Goal: Task Accomplishment & Management: Manage account settings

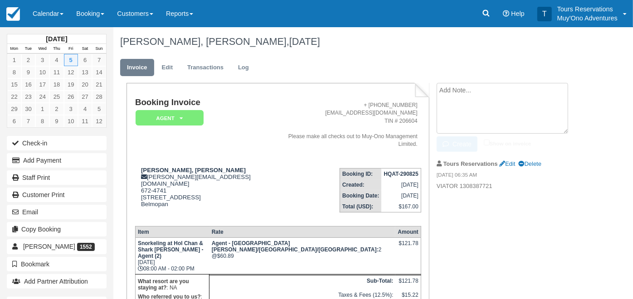
click at [476, 91] on textarea at bounding box center [501, 108] width 131 height 51
type textarea "W"
type textarea "N"
type textarea "w"
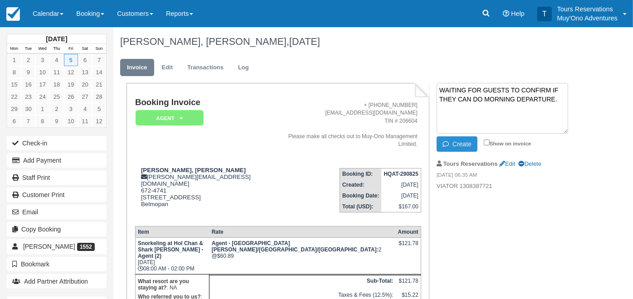
type textarea "WAITING FOR GUESTS TO CONFIRM IF THEY CAN DO MORNING DEPARTURE."
click at [455, 138] on button "Create" at bounding box center [456, 143] width 41 height 15
drag, startPoint x: 561, startPoint y: 103, endPoint x: 432, endPoint y: 77, distance: 130.7
click at [432, 77] on div "BRENDAN MULHALL, Megan O'Leary, September 05 2025 Invoice Edit Transactions Log…" at bounding box center [350, 234] width 475 height 415
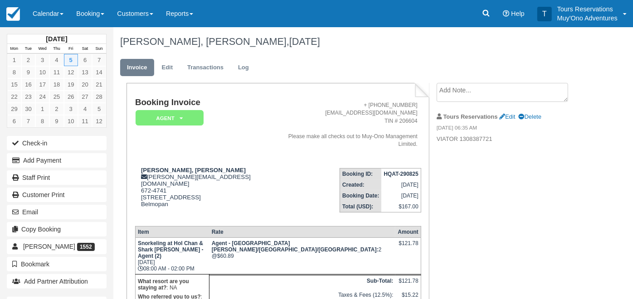
click at [458, 93] on textarea at bounding box center [501, 92] width 131 height 19
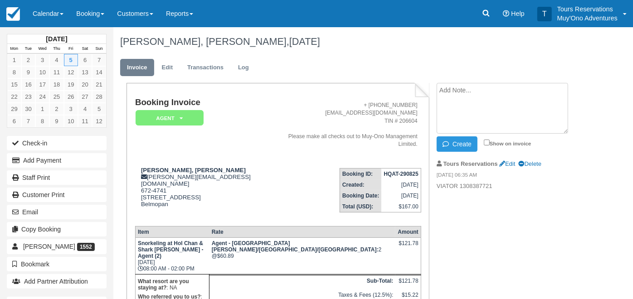
paste textarea "WAITING FOR GUESTS TO CONFIRM IF THEY CAN DO MORNING DEPARTURE."
type textarea "WAITING FOR GUESTS TO CONFIRM IF THEY CAN DO MORNING DEPARTURE."
click at [467, 149] on button "Create" at bounding box center [456, 143] width 41 height 15
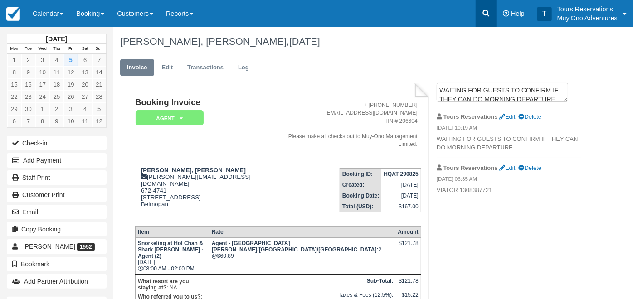
click at [485, 14] on icon at bounding box center [485, 13] width 9 height 9
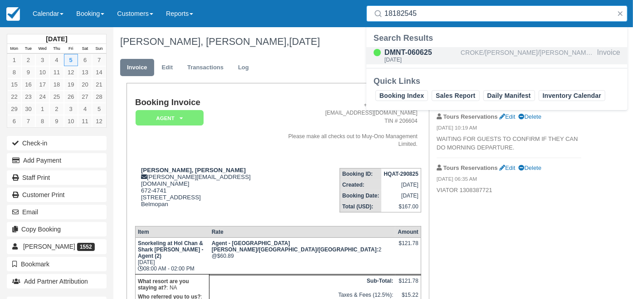
type input "18182545"
click at [496, 50] on div "CROKE/[PERSON_NAME]/[PERSON_NAME]/[PERSON_NAME]/[PERSON_NAME]/[PERSON_NAME]" at bounding box center [526, 55] width 133 height 17
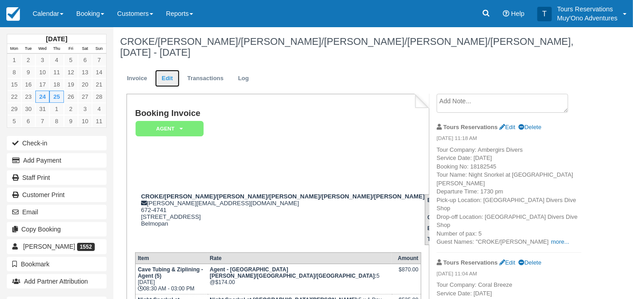
click at [167, 81] on link "Edit" at bounding box center [167, 79] width 24 height 18
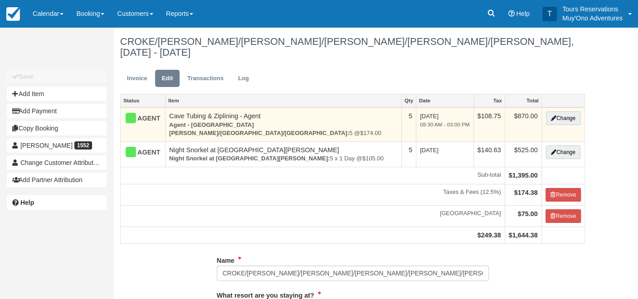
type input "672-4741"
click at [560, 120] on button "Change" at bounding box center [563, 118] width 34 height 14
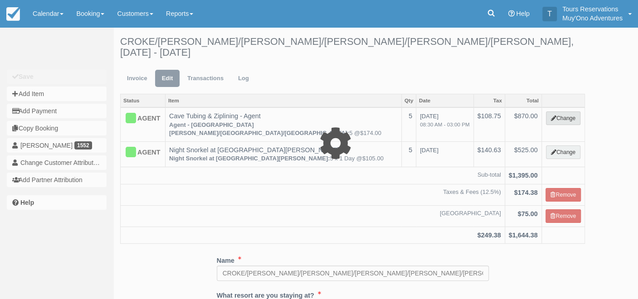
type input "870.00"
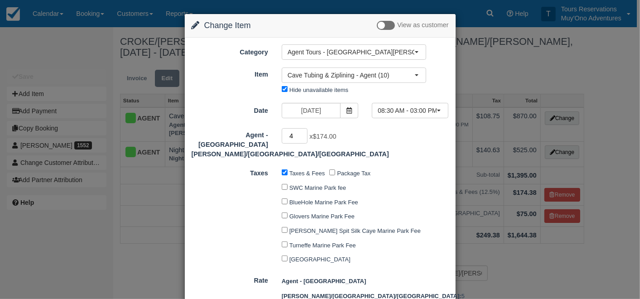
click at [301, 138] on input "4" at bounding box center [295, 135] width 26 height 15
click at [301, 138] on input "3" at bounding box center [295, 135] width 26 height 15
click at [301, 138] on input "2" at bounding box center [295, 135] width 26 height 15
click at [301, 138] on input "1" at bounding box center [295, 135] width 26 height 15
type input "0"
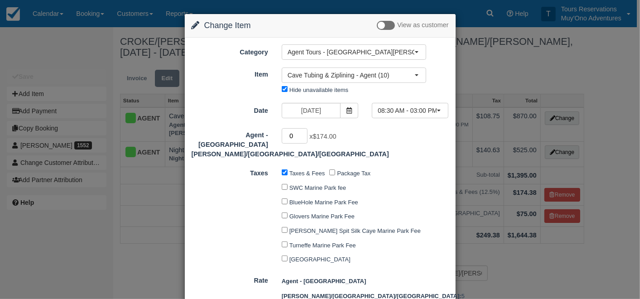
click at [301, 138] on input "0" at bounding box center [295, 135] width 26 height 15
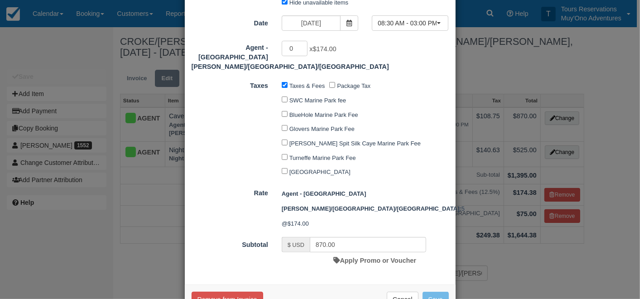
type input "0.00"
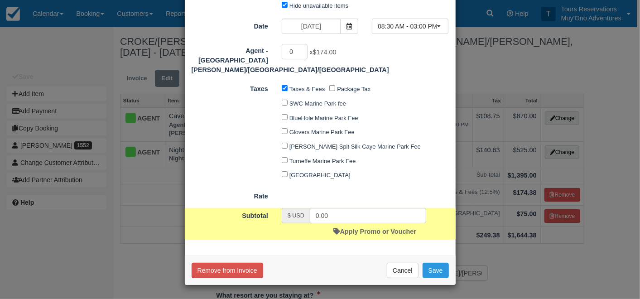
scroll to position [85, 0]
click at [423, 265] on button "Save" at bounding box center [436, 270] width 26 height 15
checkbox input "false"
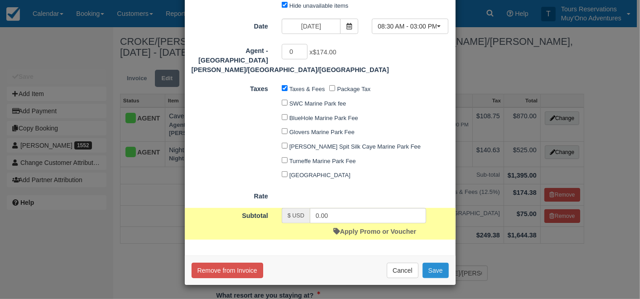
checkbox input "false"
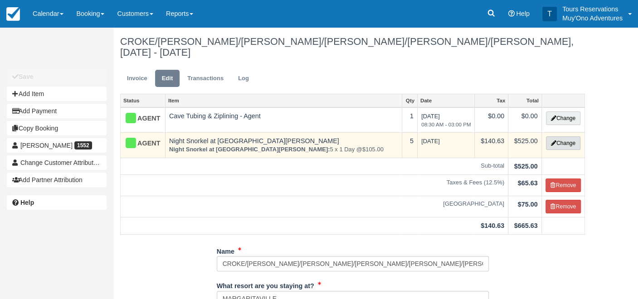
click at [561, 141] on button "Change" at bounding box center [563, 143] width 34 height 14
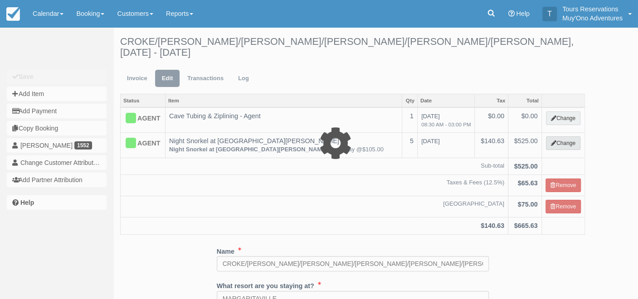
type input "525.00"
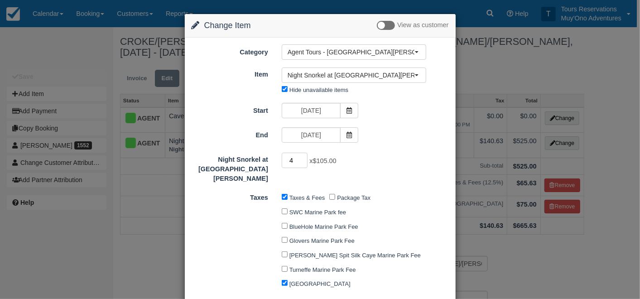
click at [303, 163] on input "4" at bounding box center [295, 160] width 26 height 15
click at [303, 163] on input "3" at bounding box center [295, 160] width 26 height 15
click at [303, 163] on input "2" at bounding box center [295, 160] width 26 height 15
click at [303, 163] on input "1" at bounding box center [295, 160] width 26 height 15
type input "0"
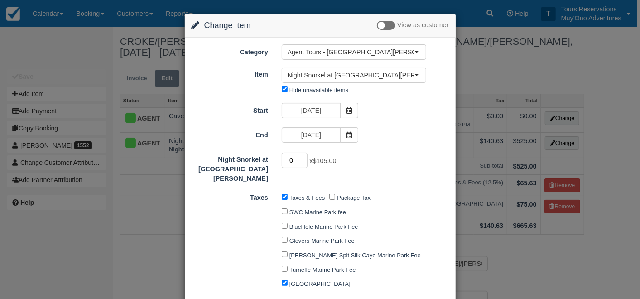
click at [303, 163] on input "0" at bounding box center [295, 160] width 26 height 15
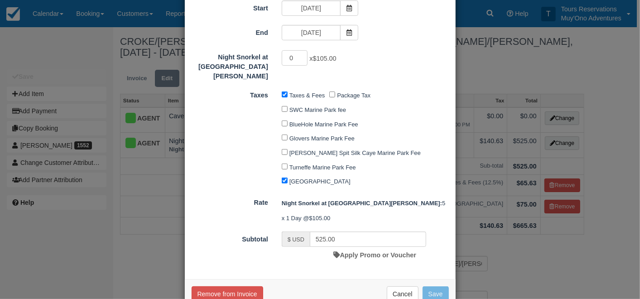
type input "0.00"
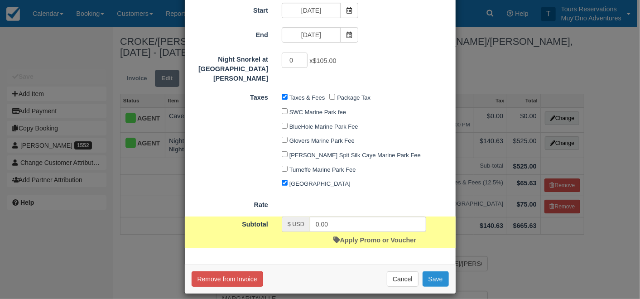
click at [428, 272] on button "Save" at bounding box center [436, 278] width 26 height 15
checkbox input "false"
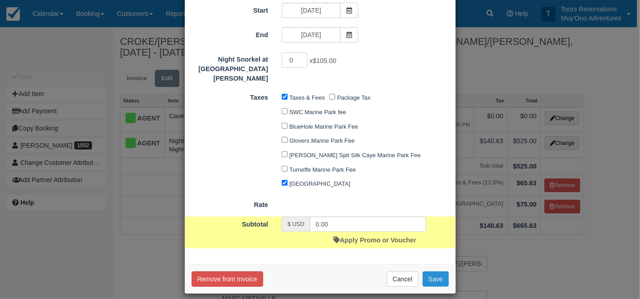
checkbox input "false"
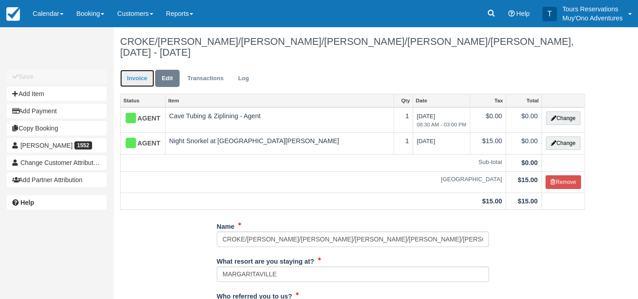
click at [140, 81] on link "Invoice" at bounding box center [137, 79] width 34 height 18
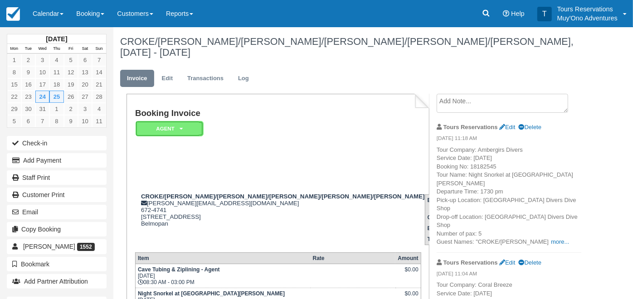
click at [171, 132] on em "AGENT" at bounding box center [170, 129] width 68 height 16
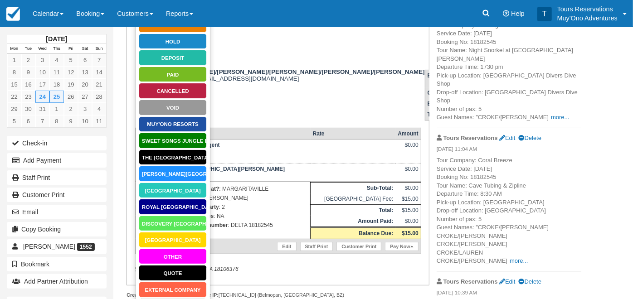
scroll to position [50, 0]
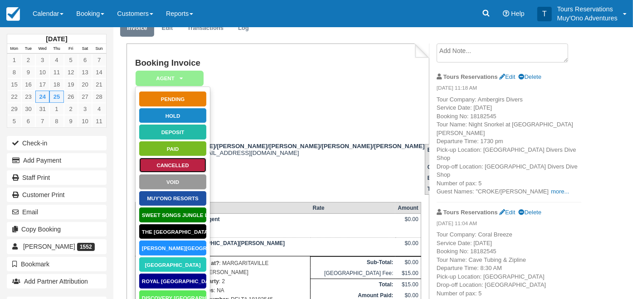
click at [186, 170] on link "Cancelled" at bounding box center [173, 165] width 68 height 16
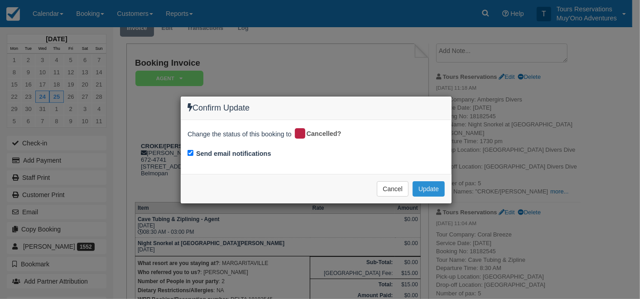
click at [425, 188] on button "Update" at bounding box center [429, 188] width 32 height 15
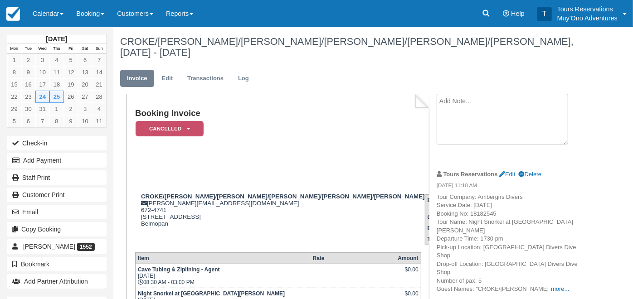
click at [510, 108] on textarea at bounding box center [501, 119] width 131 height 51
paste textarea "CANCEL BZE [DATE] CAVETB CAVE TUBING & BELIZE ZIP RIDE 18182545 CROKE/HEATHER A…"
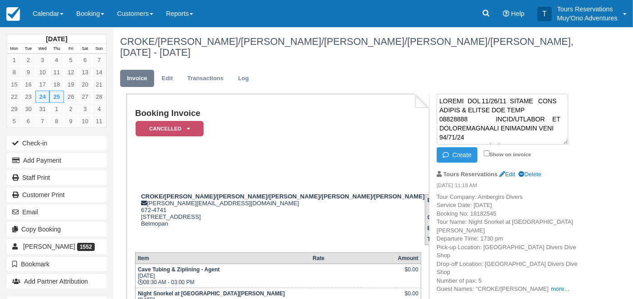
scroll to position [441, 0]
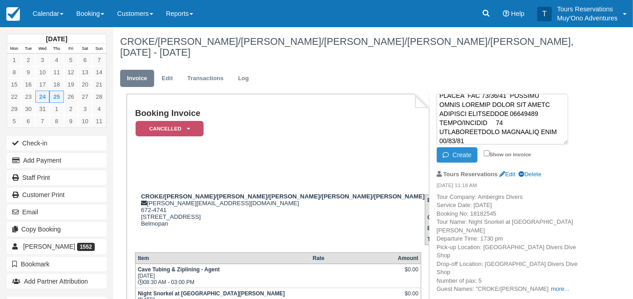
type textarea "CANCEL BZE [DATE] CAVETB CAVE TUBING & BELIZE ZIP RIDE 18182545 CROKE/HEATHER A…"
click at [461, 151] on button "Create" at bounding box center [456, 154] width 41 height 15
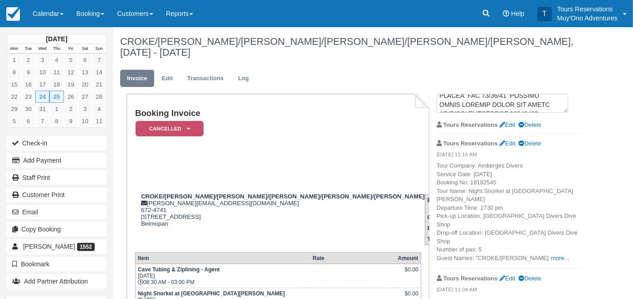
scroll to position [0, 0]
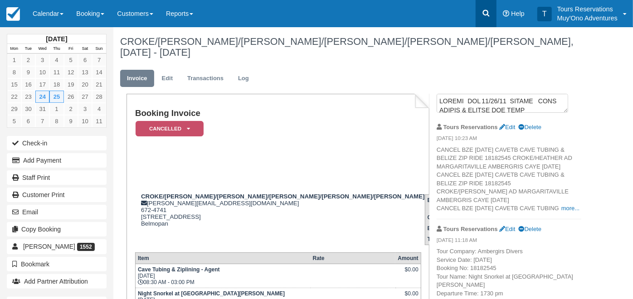
click at [487, 11] on icon at bounding box center [486, 13] width 7 height 7
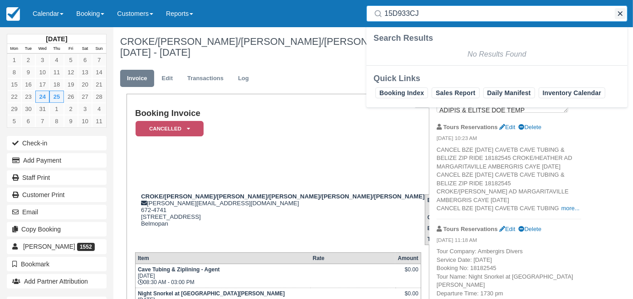
type input "15D933CJ"
click at [622, 14] on button "button" at bounding box center [620, 13] width 11 height 11
